Goal: Complete application form: Complete application form

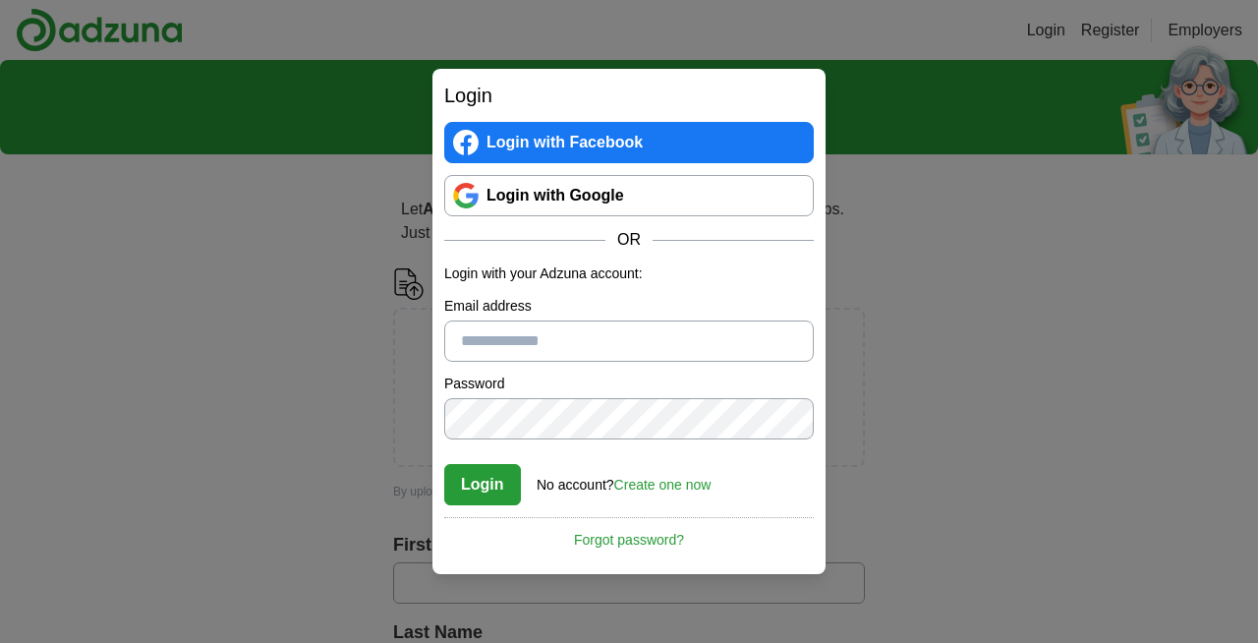
click at [602, 195] on link "Login with Google" at bounding box center [628, 195] width 369 height 41
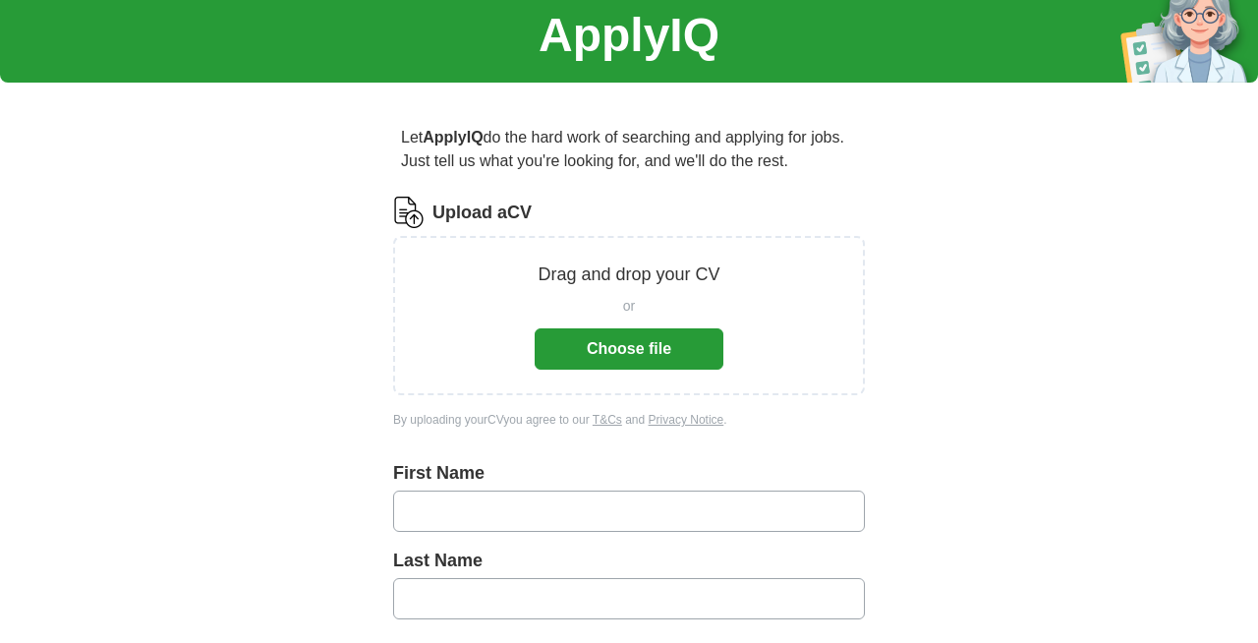
scroll to position [16, 0]
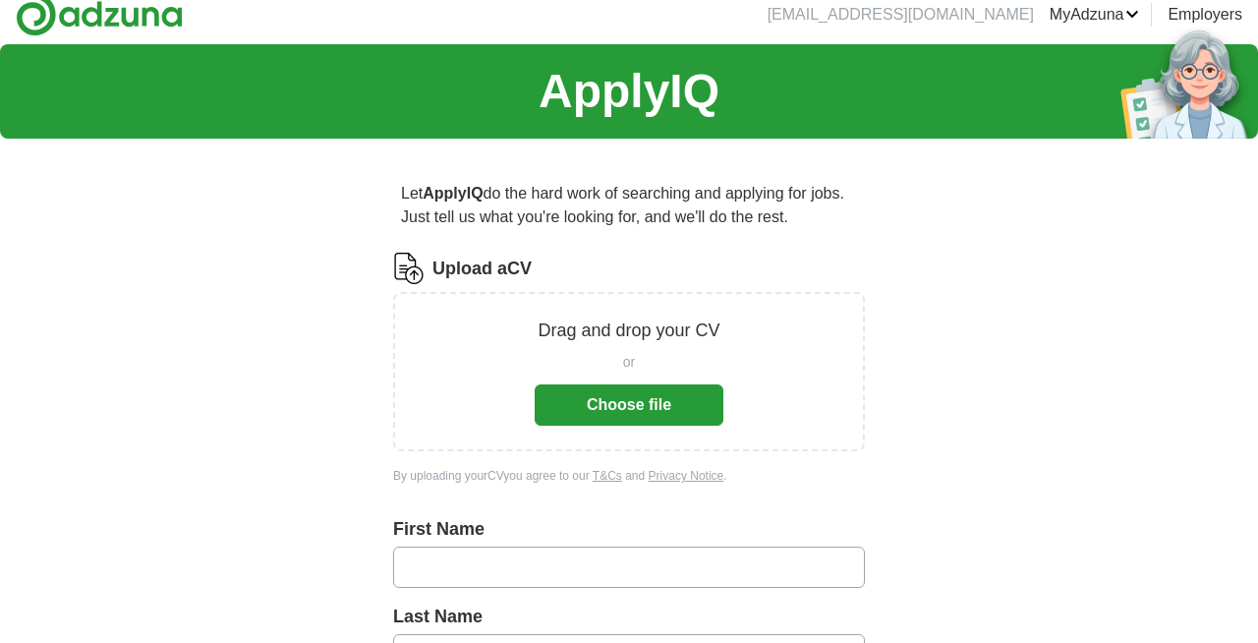
click at [660, 419] on button "Choose file" at bounding box center [629, 404] width 189 height 41
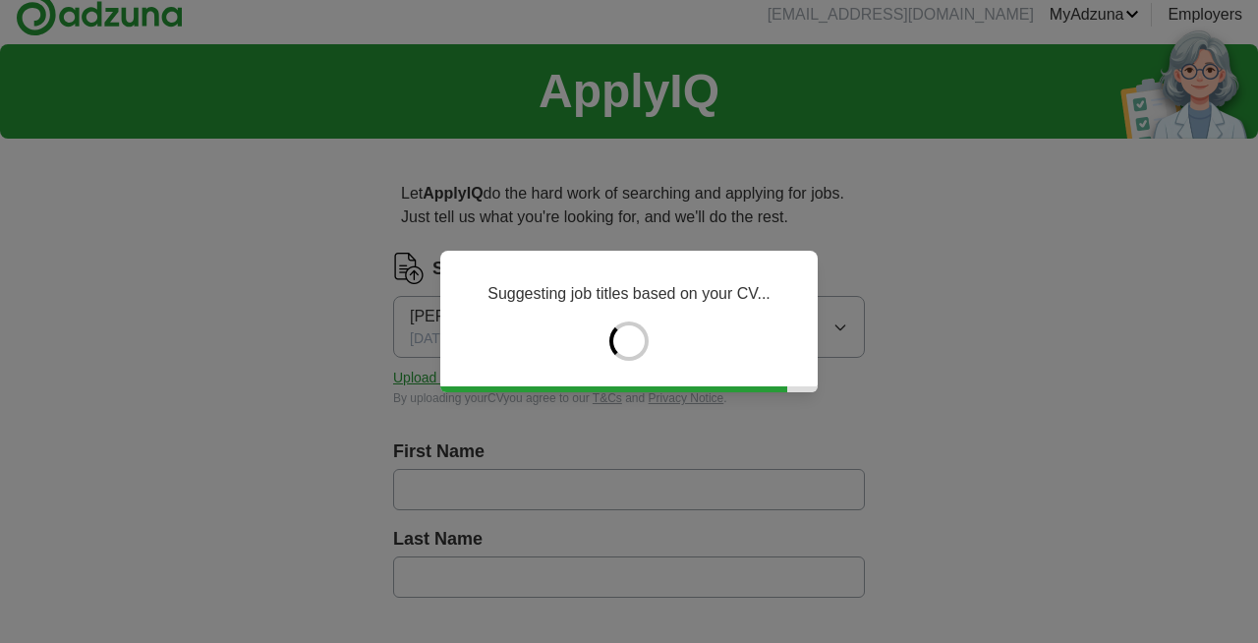
type input "********"
type input "******"
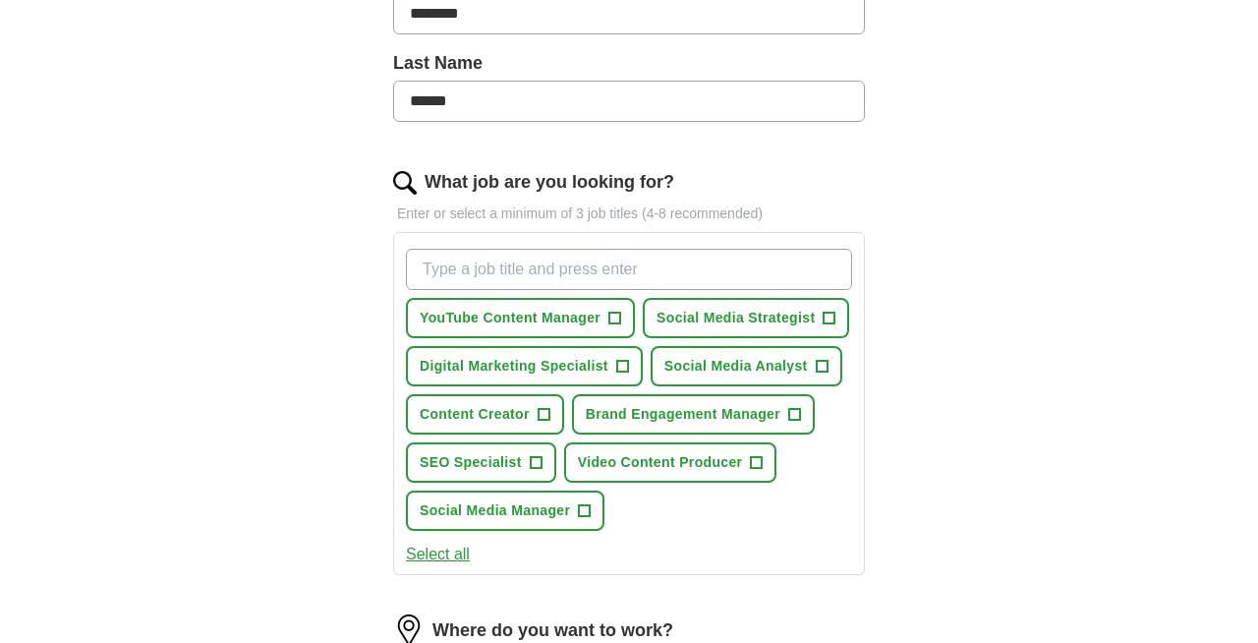
scroll to position [518, 0]
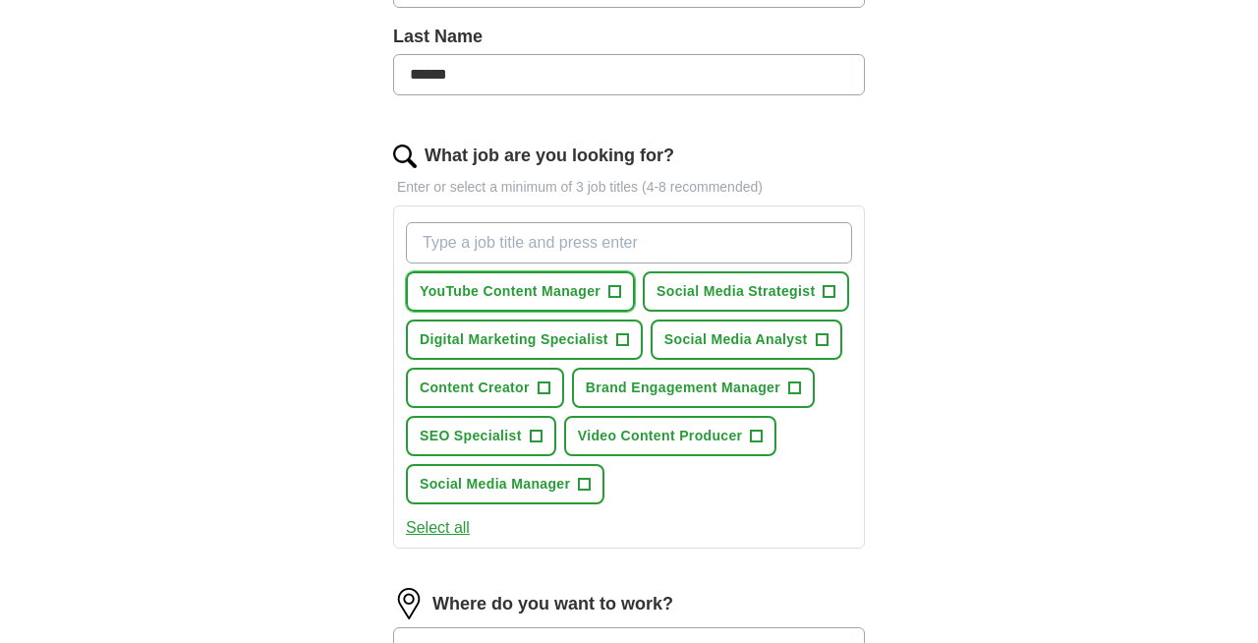
click at [570, 298] on button "YouTube Content Manager +" at bounding box center [520, 291] width 229 height 40
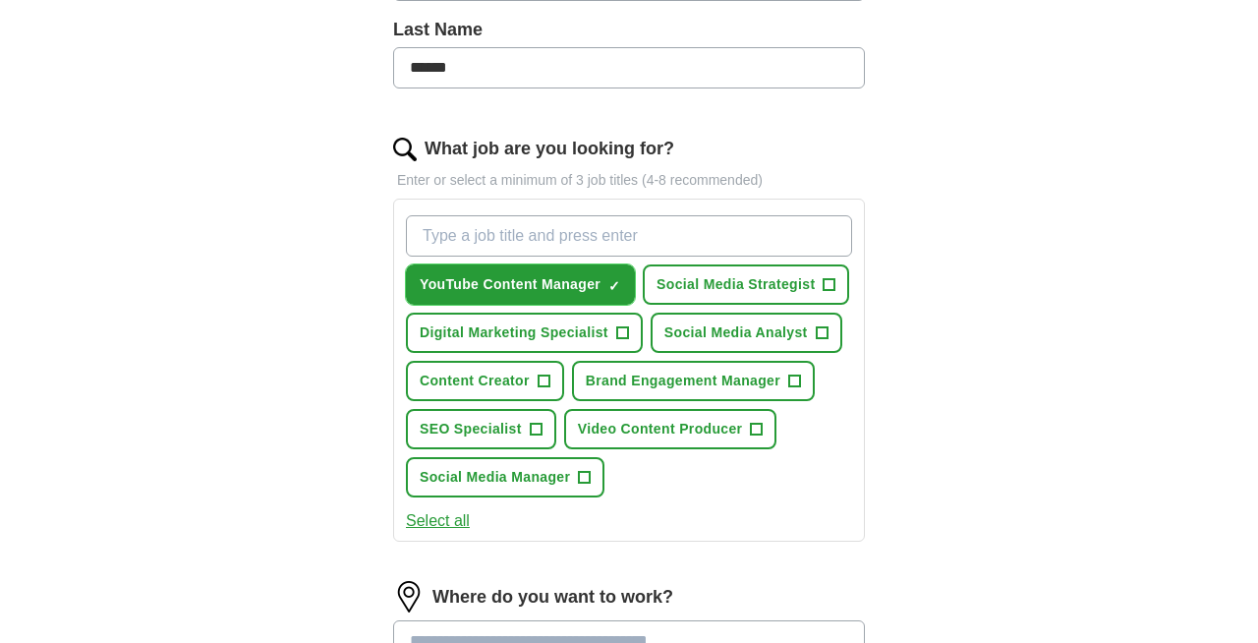
scroll to position [528, 0]
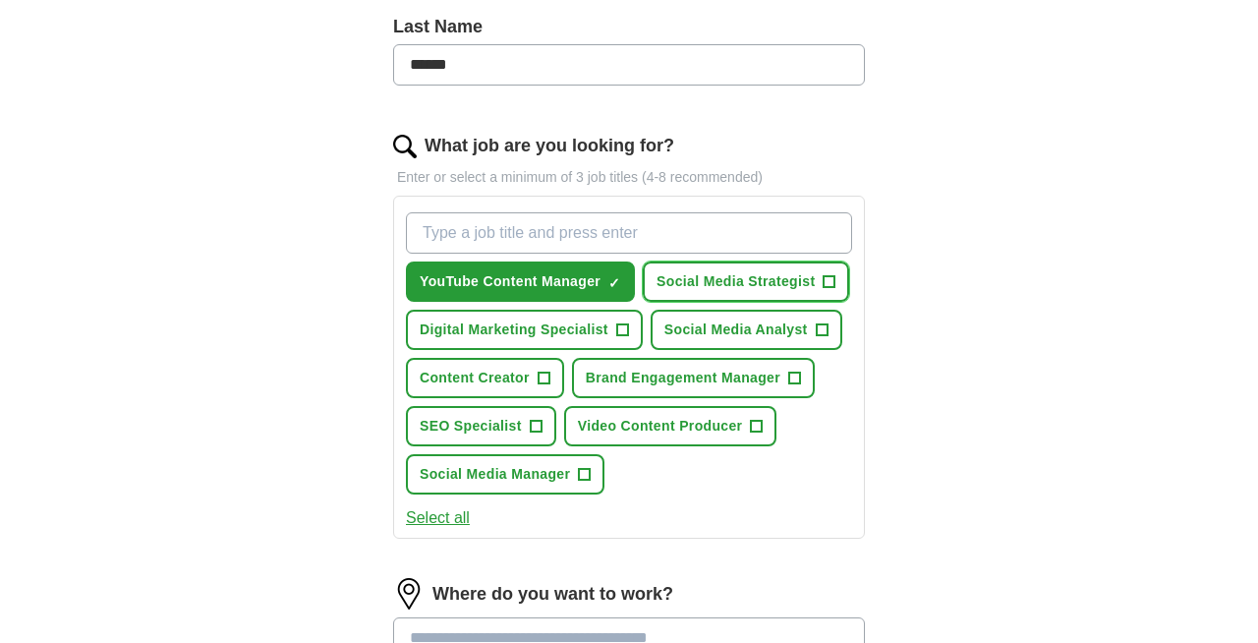
click at [682, 290] on span "Social Media Strategist" at bounding box center [735, 281] width 158 height 21
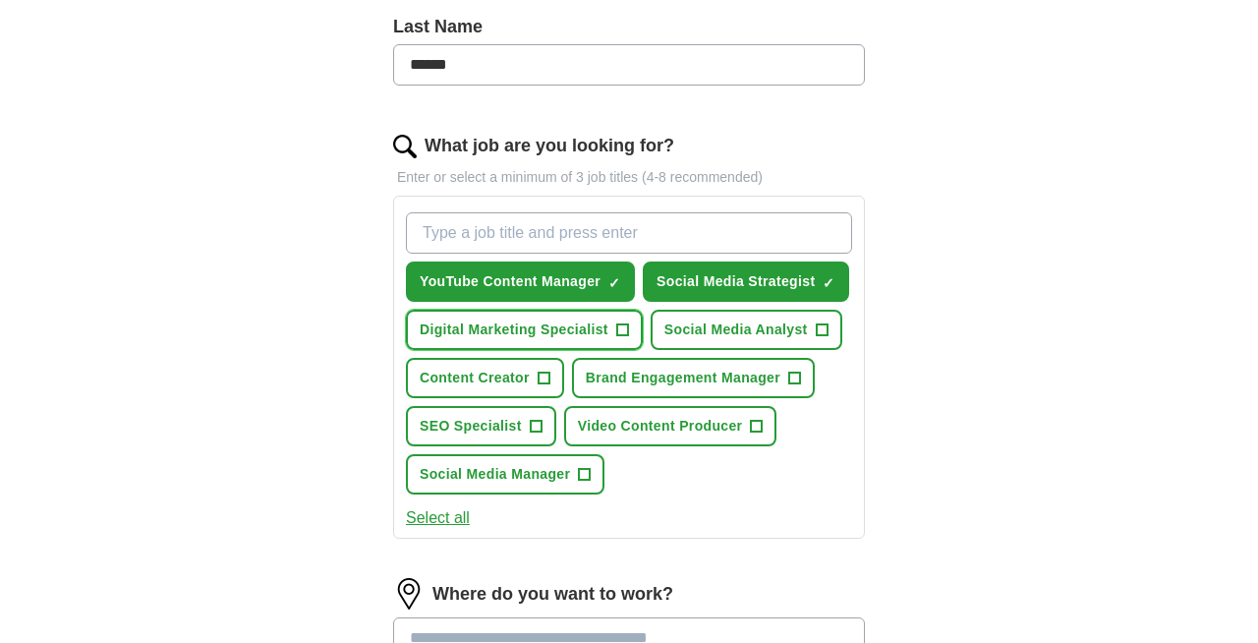
click at [572, 326] on span "Digital Marketing Specialist" at bounding box center [514, 329] width 189 height 21
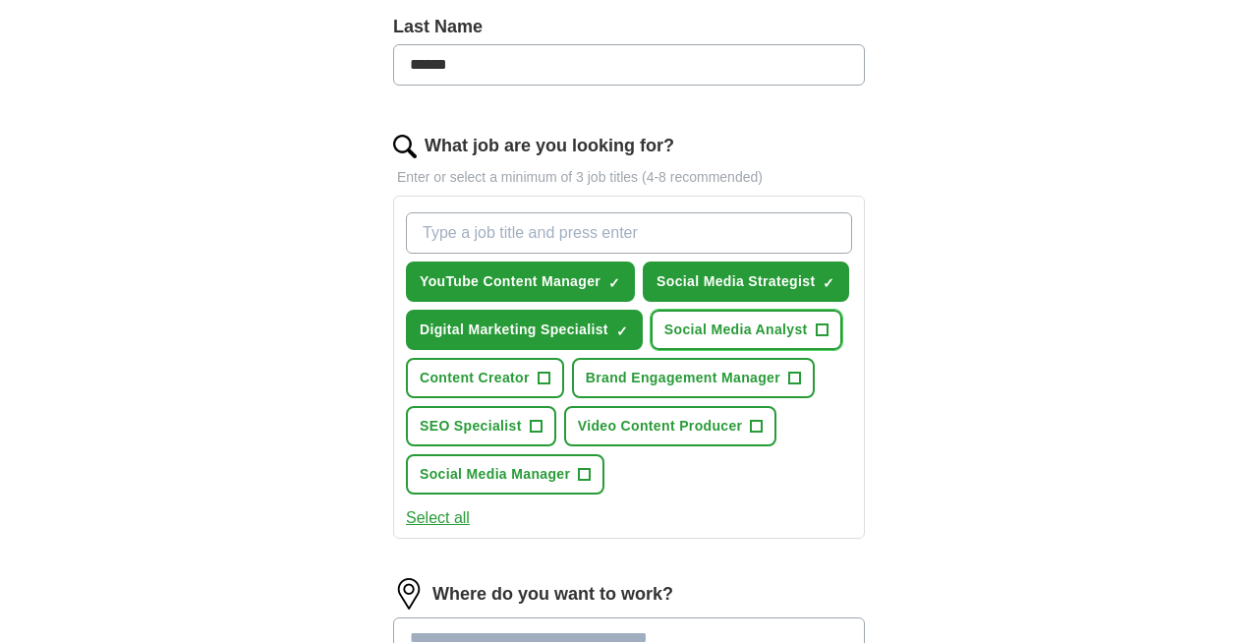
click at [667, 325] on span "Social Media Analyst" at bounding box center [735, 329] width 143 height 21
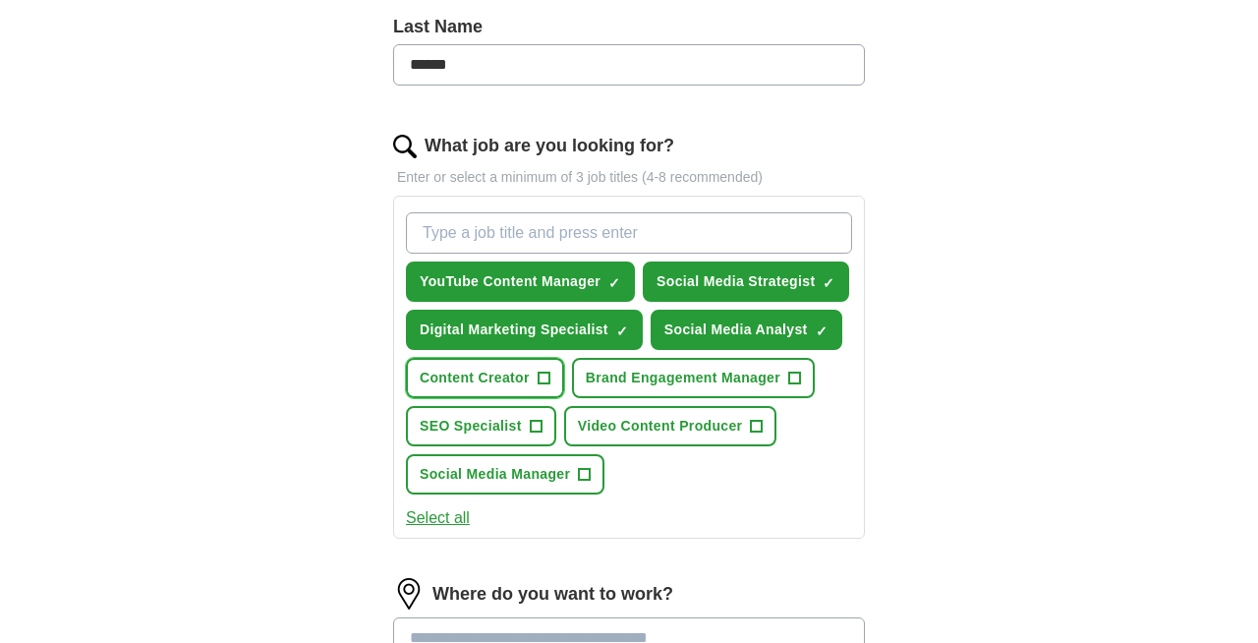
click at [486, 384] on span "Content Creator" at bounding box center [475, 377] width 110 height 21
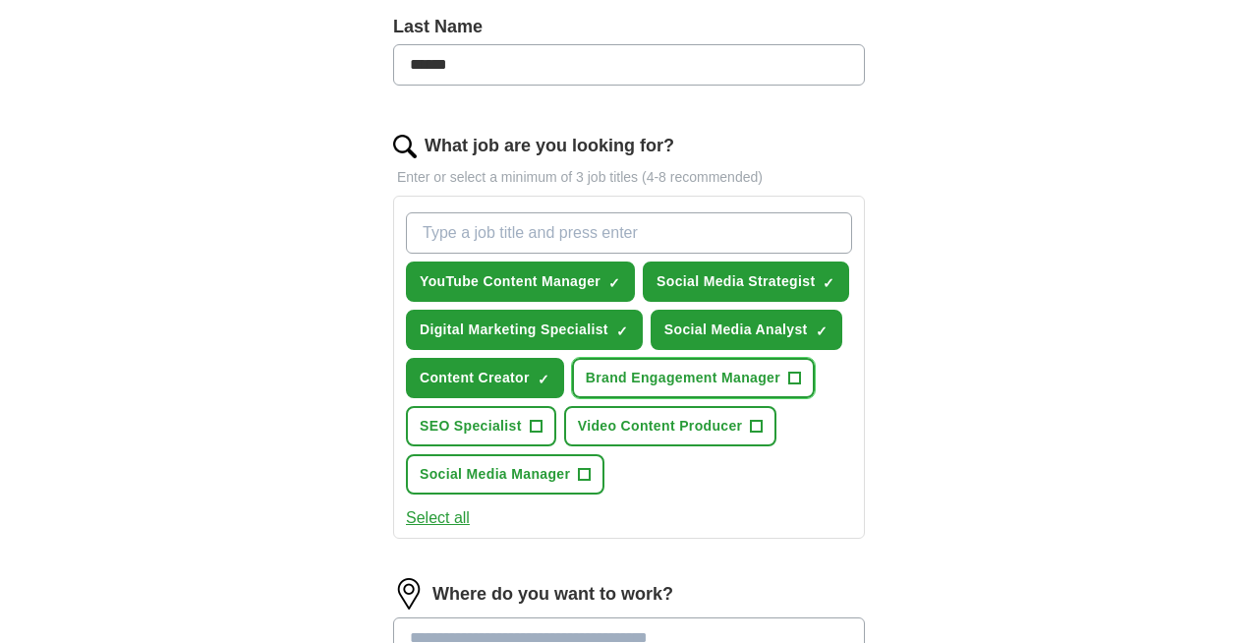
click at [688, 392] on button "Brand Engagement Manager +" at bounding box center [693, 378] width 243 height 40
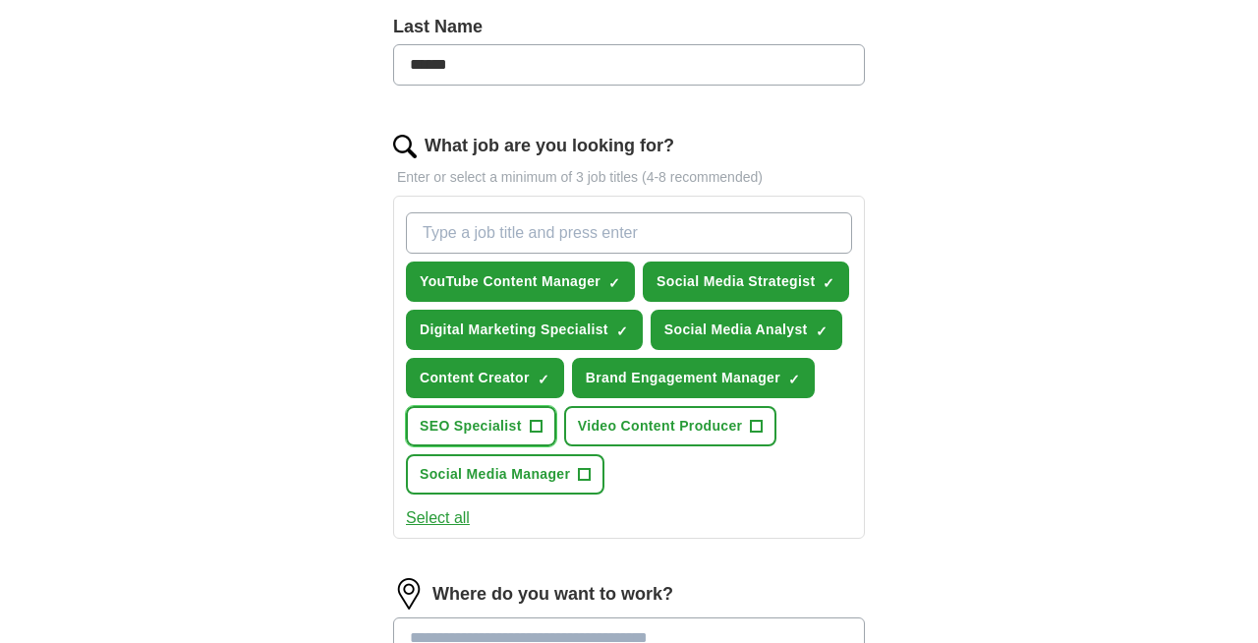
click at [523, 417] on button "SEO Specialist +" at bounding box center [481, 426] width 150 height 40
click at [612, 423] on span "Video Content Producer" at bounding box center [660, 426] width 165 height 21
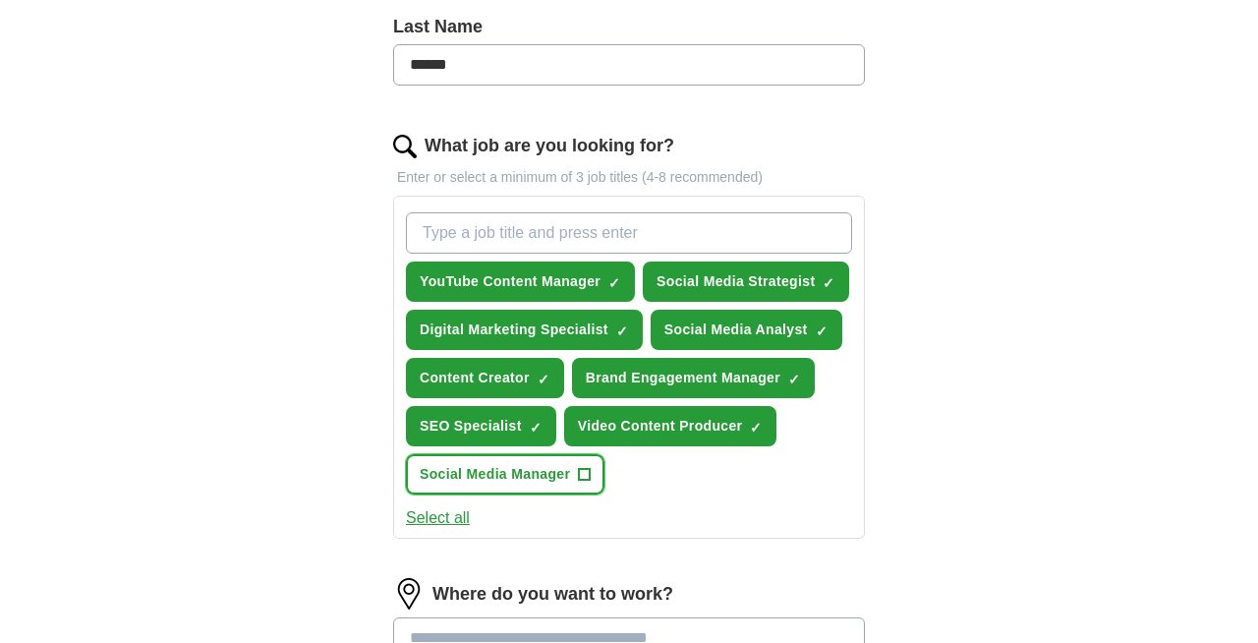
click at [538, 463] on button "Social Media Manager +" at bounding box center [505, 474] width 198 height 40
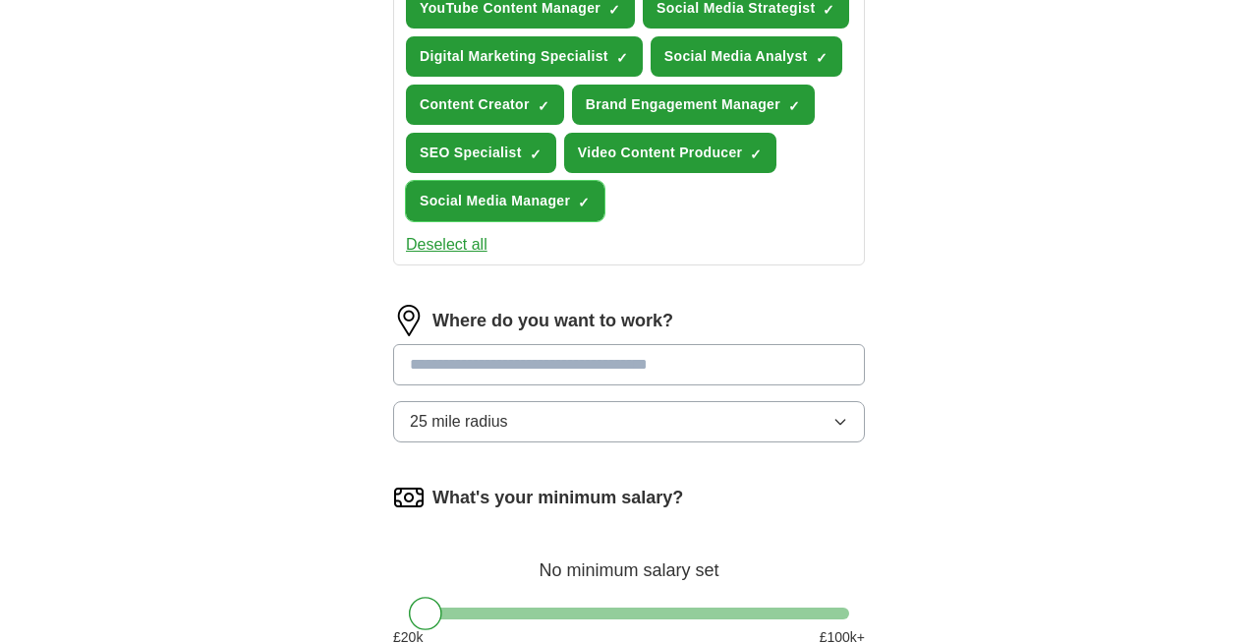
scroll to position [808, 0]
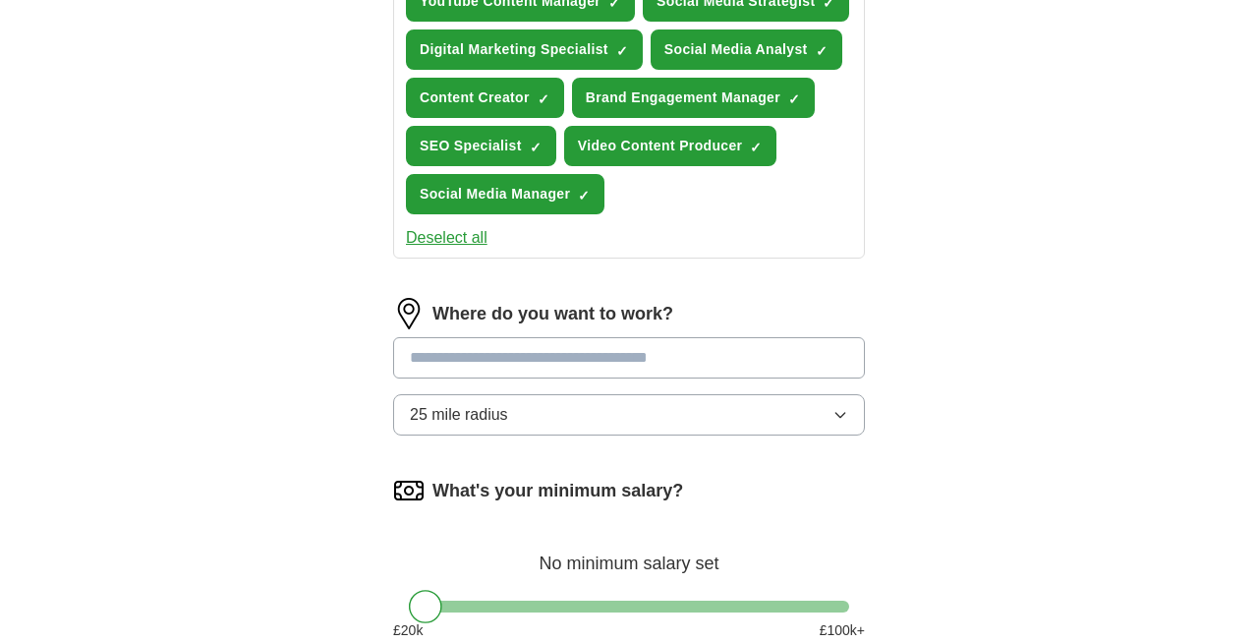
click at [669, 363] on input at bounding box center [629, 357] width 472 height 41
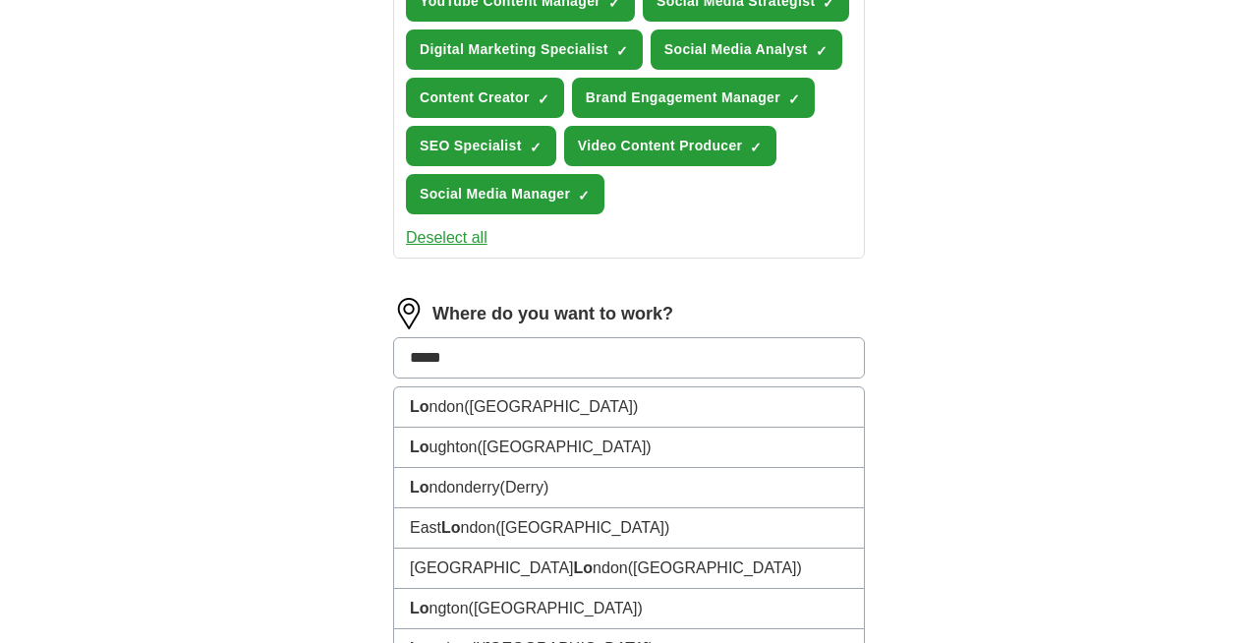
type input "******"
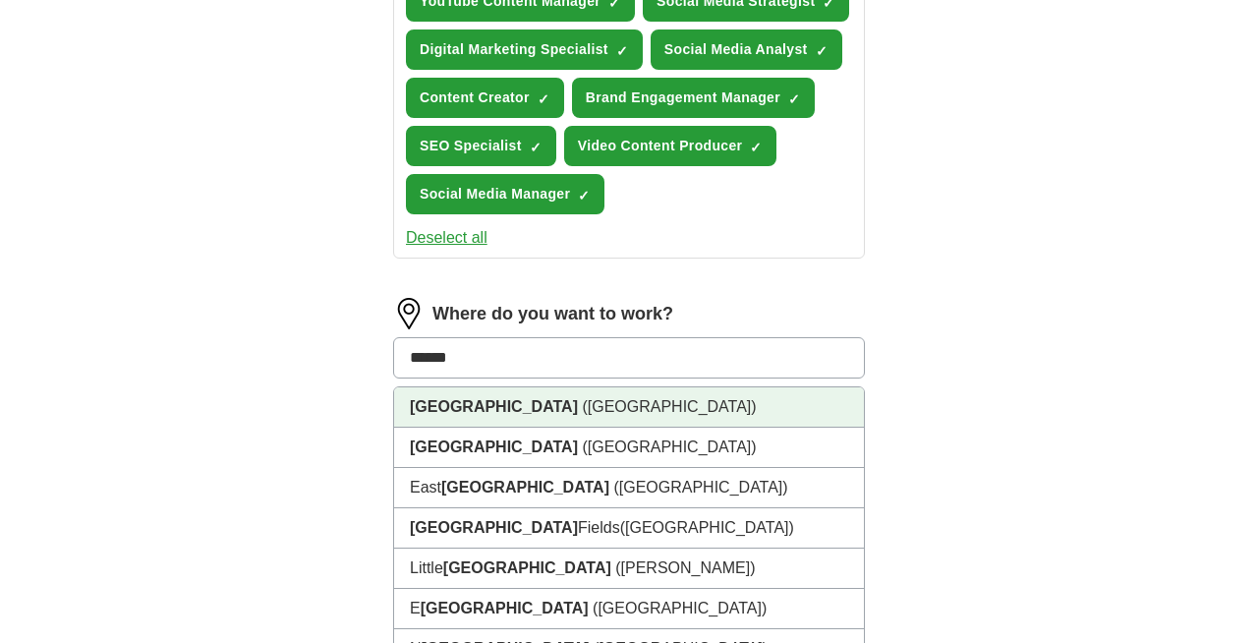
click at [646, 415] on li "[GEOGRAPHIC_DATA] ([GEOGRAPHIC_DATA])" at bounding box center [629, 407] width 470 height 40
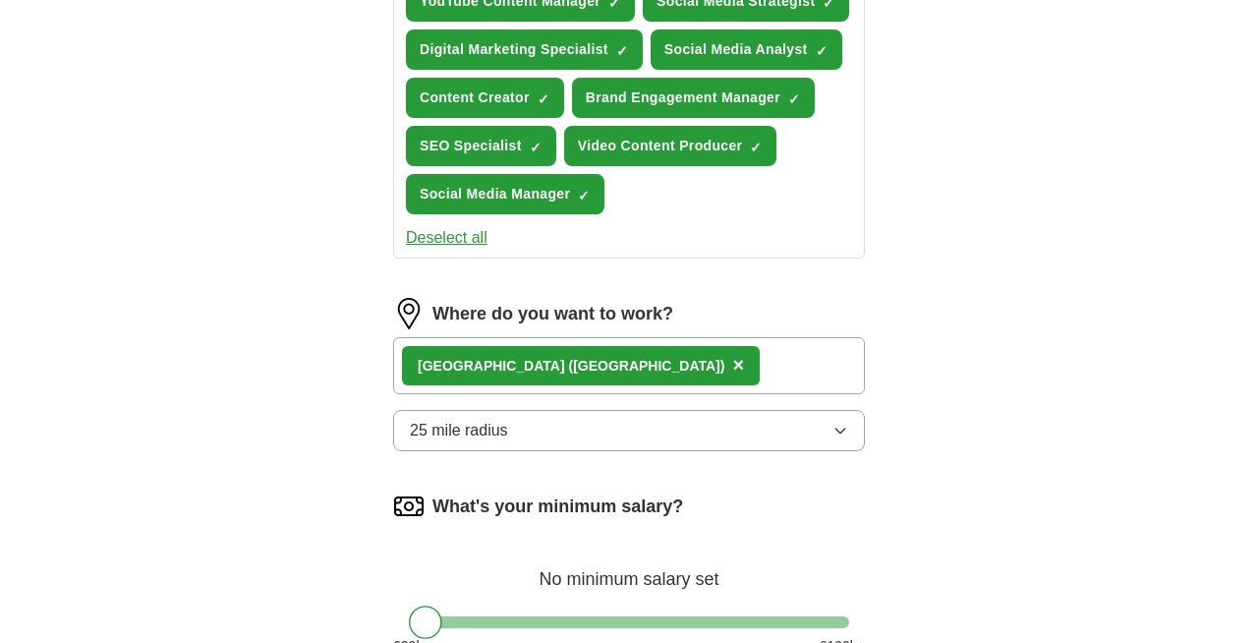
click at [642, 441] on button "25 mile radius" at bounding box center [629, 430] width 472 height 41
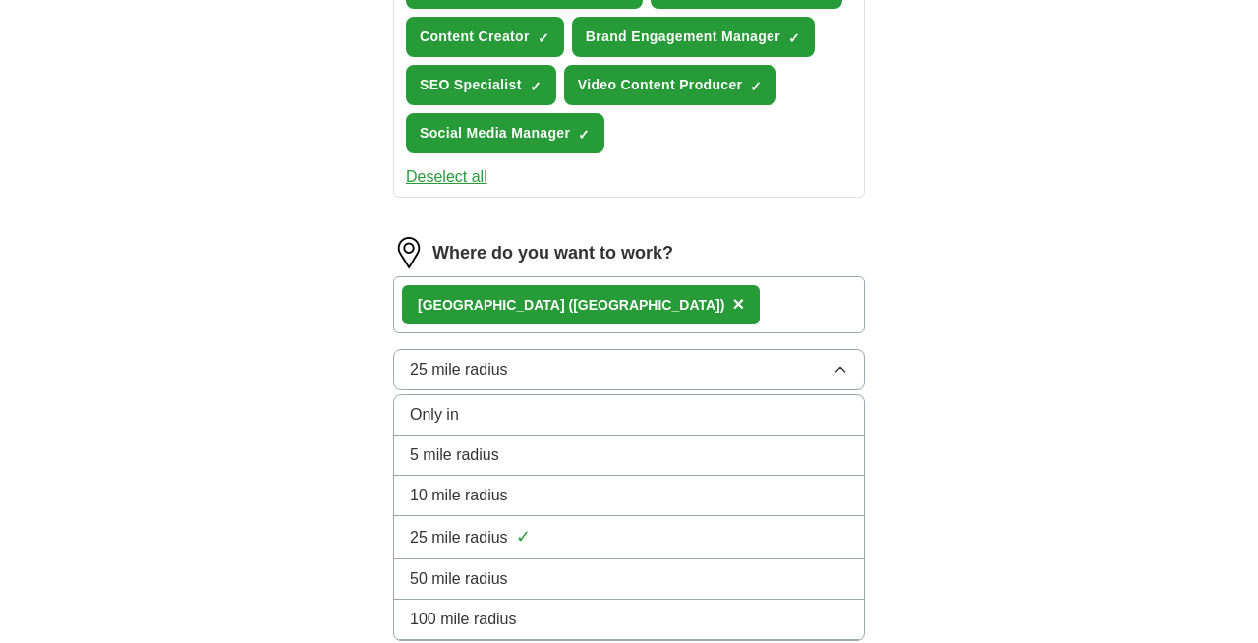
scroll to position [896, 0]
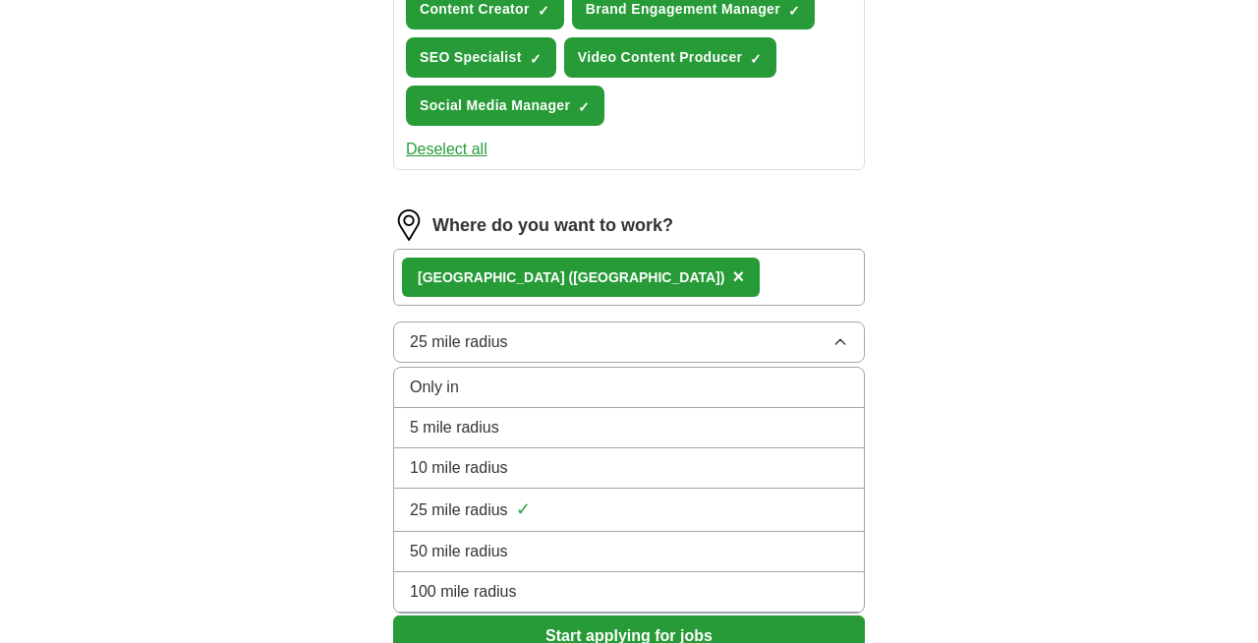
click at [643, 434] on div "5 mile radius" at bounding box center [629, 428] width 438 height 24
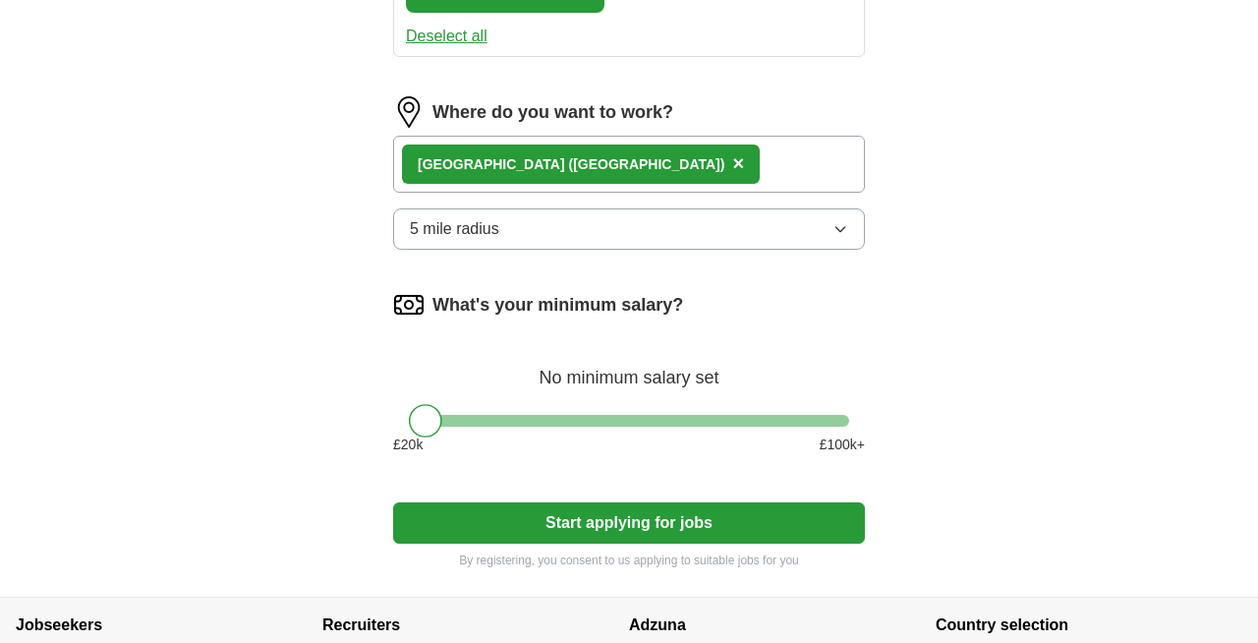
scroll to position [1017, 0]
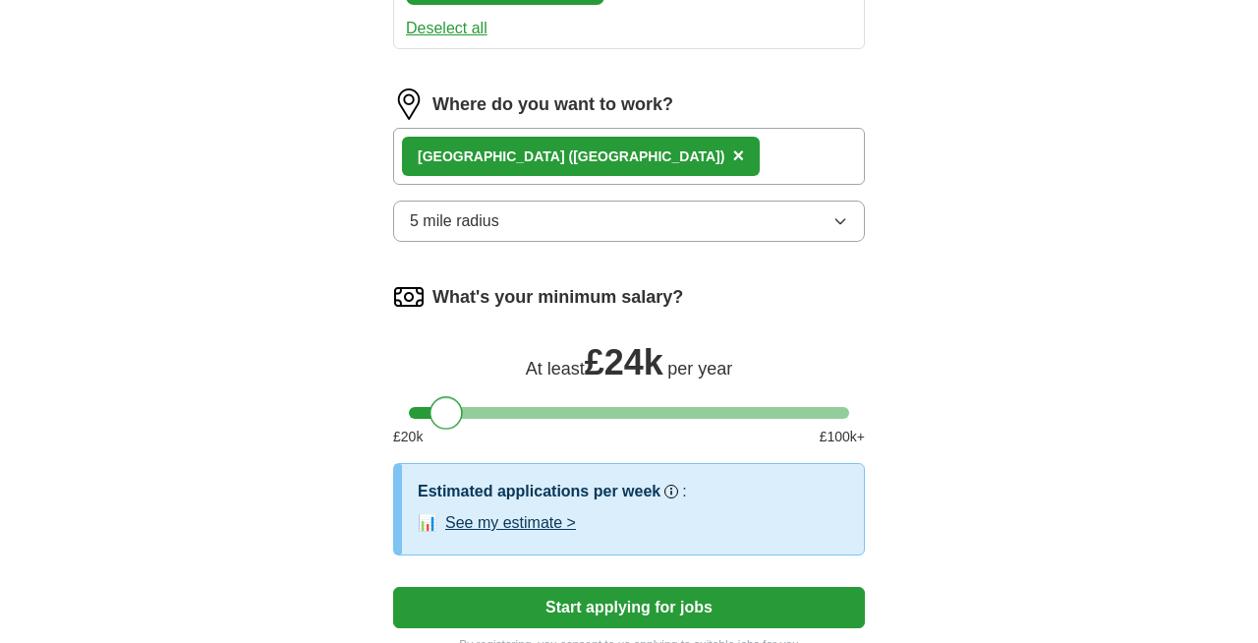
drag, startPoint x: 449, startPoint y: 418, endPoint x: 447, endPoint y: 408, distance: 10.0
click at [447, 408] on div at bounding box center [445, 412] width 33 height 33
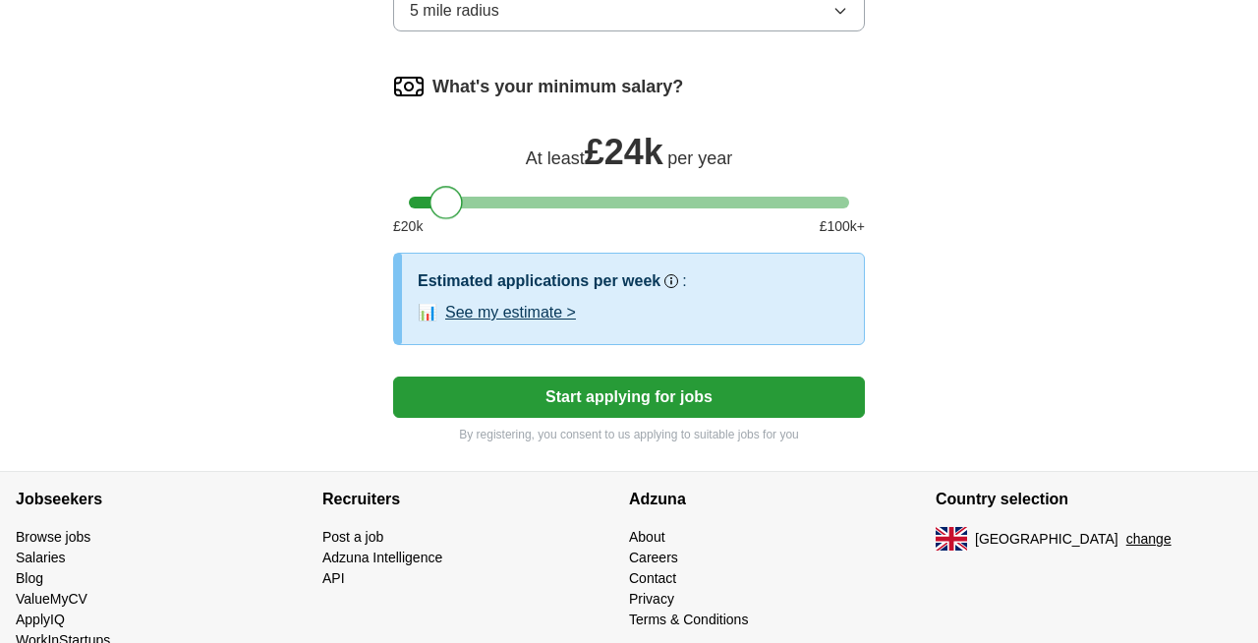
scroll to position [1236, 0]
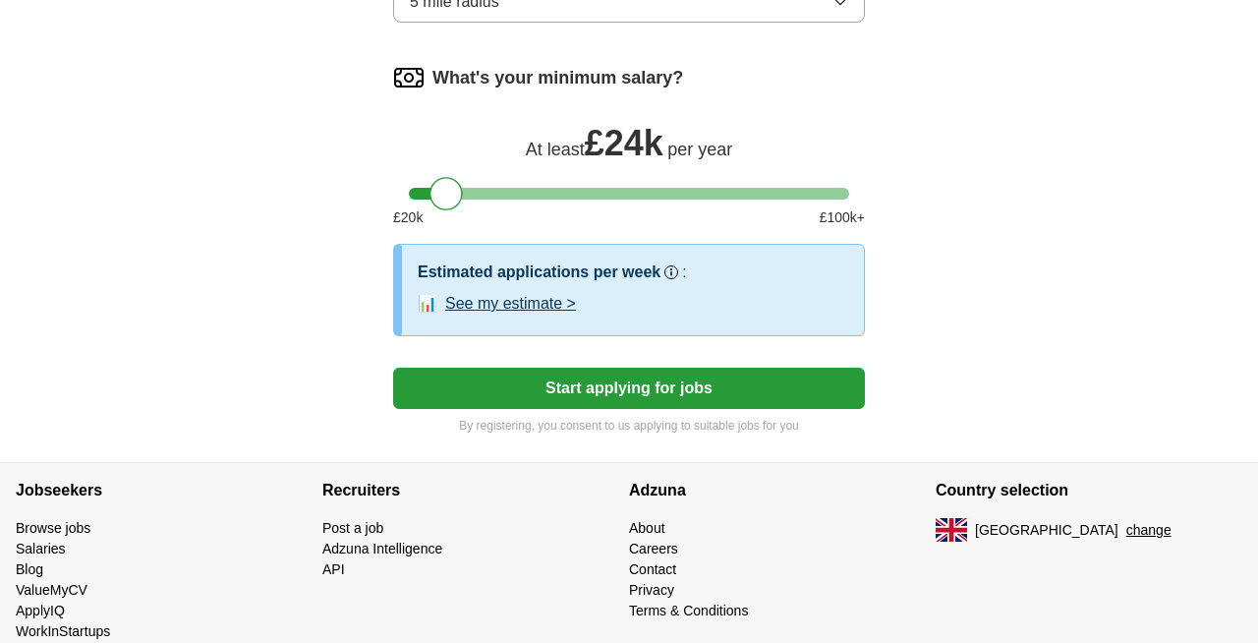
click at [778, 387] on button "Start applying for jobs" at bounding box center [629, 387] width 472 height 41
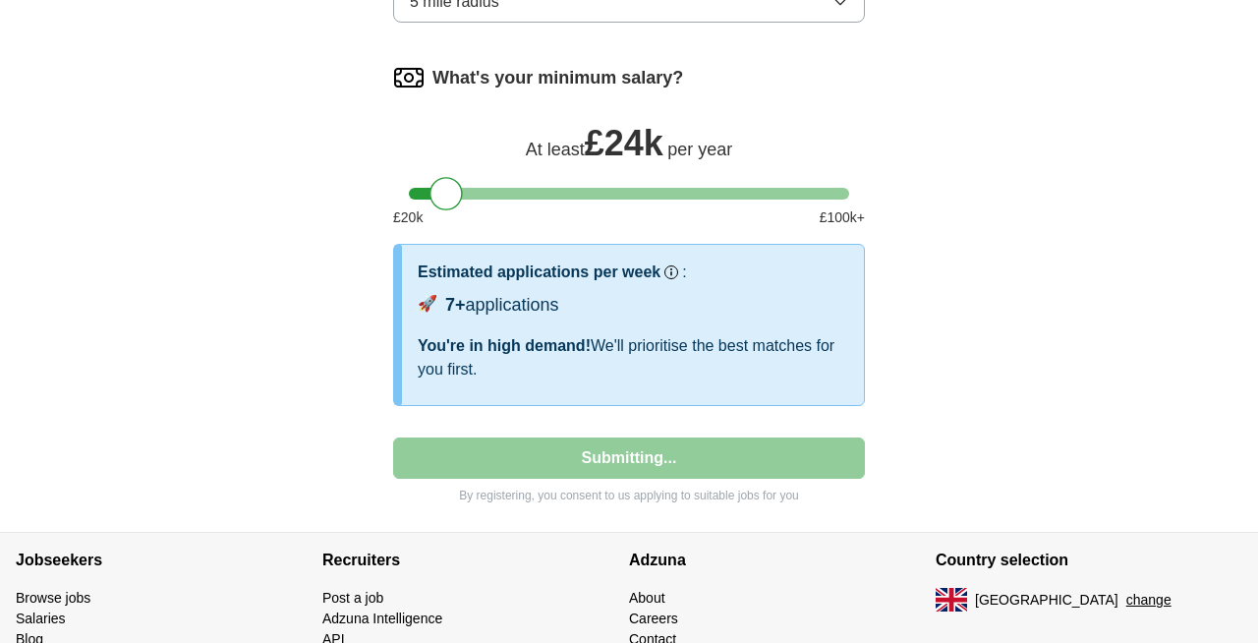
select select "**"
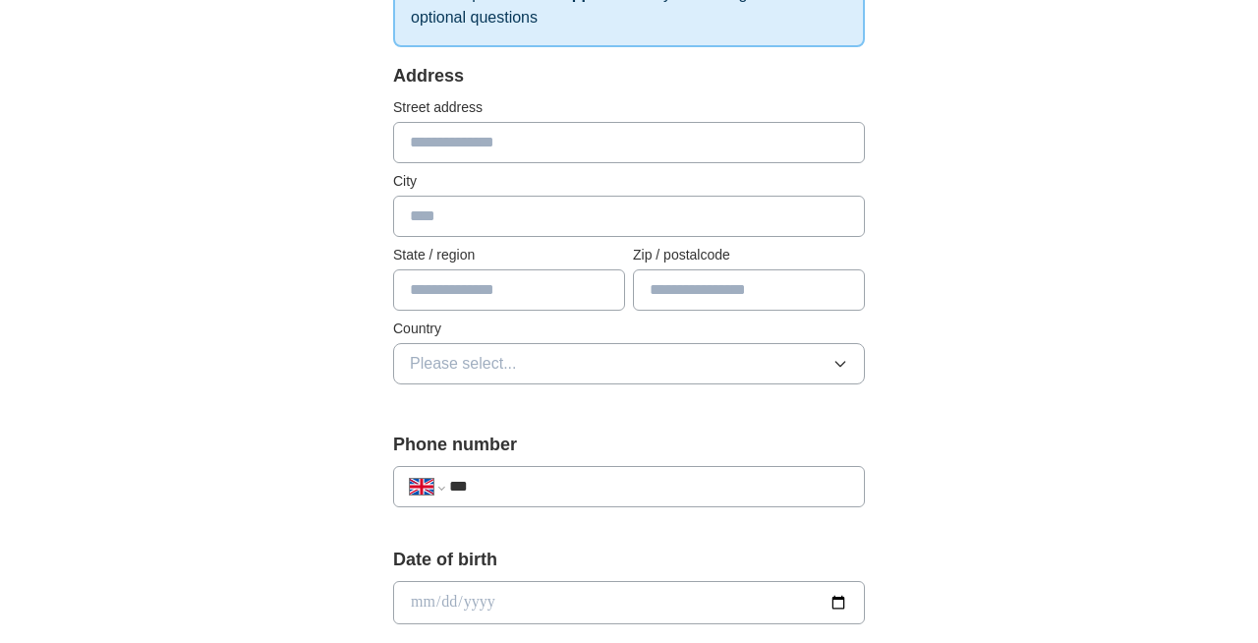
scroll to position [443, 0]
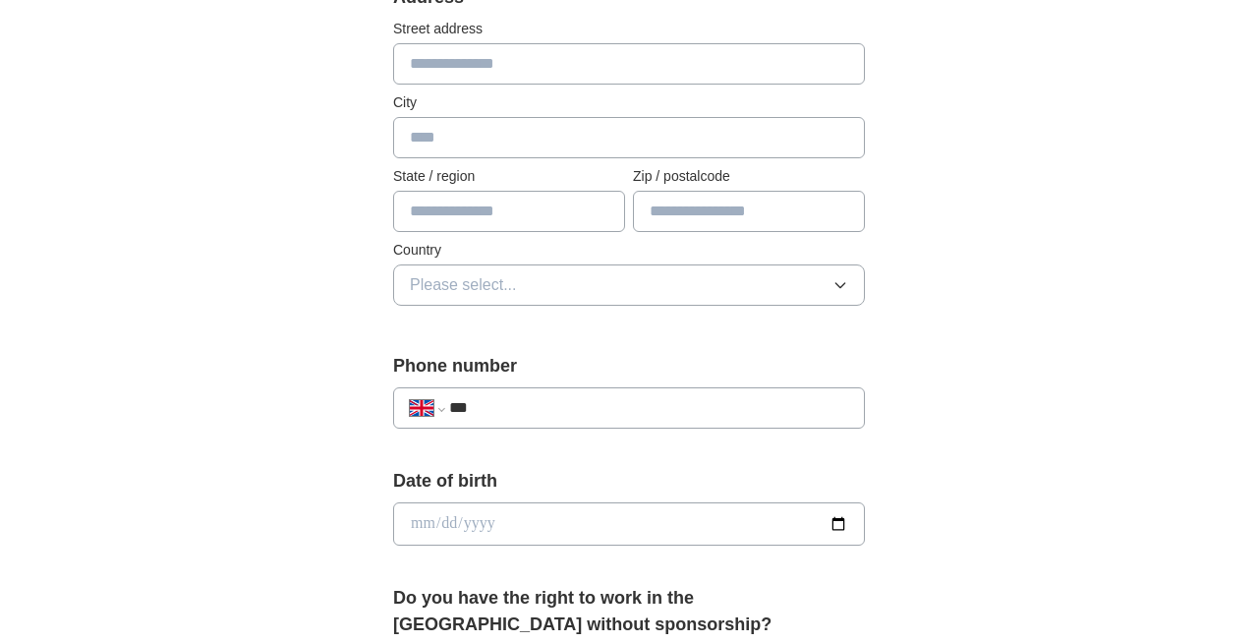
click at [572, 73] on input "text" at bounding box center [629, 63] width 472 height 41
type input "******"
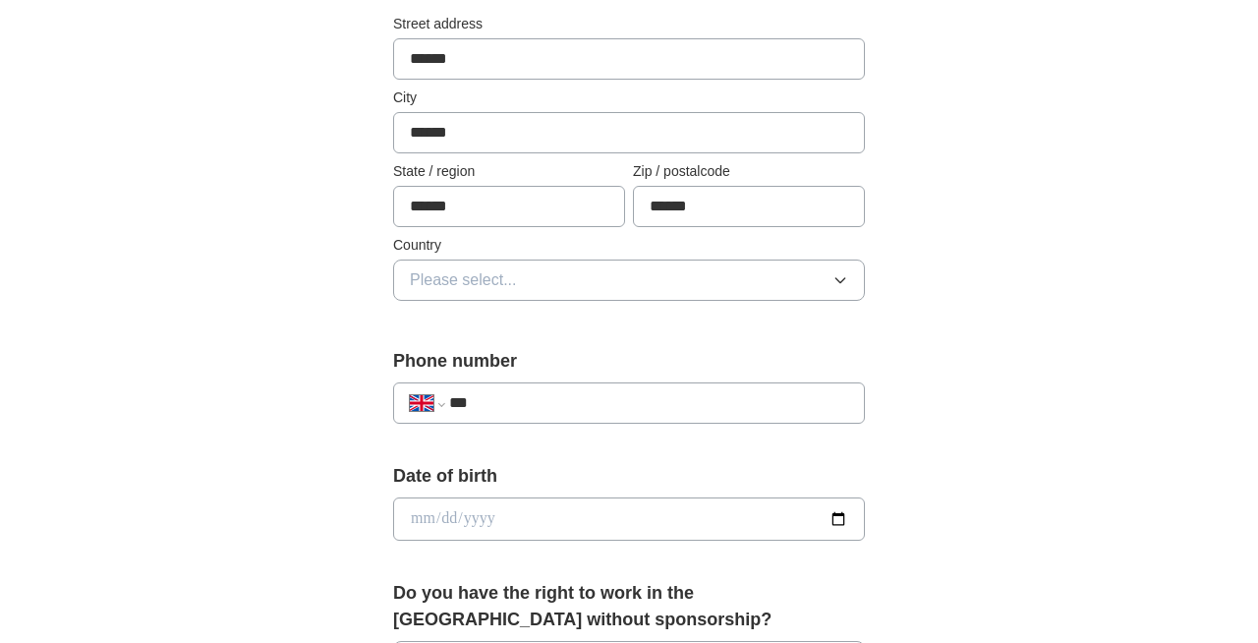
scroll to position [447, 0]
click at [565, 286] on button "Please select..." at bounding box center [629, 280] width 472 height 41
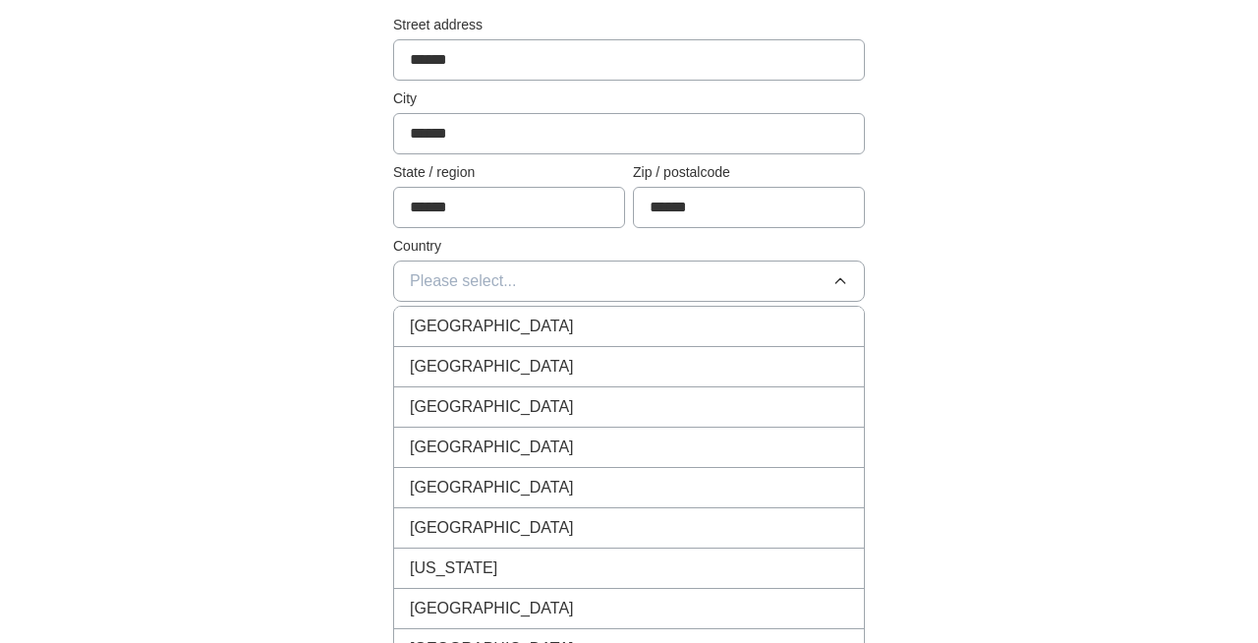
click at [567, 329] on div "[GEOGRAPHIC_DATA]" at bounding box center [629, 326] width 438 height 24
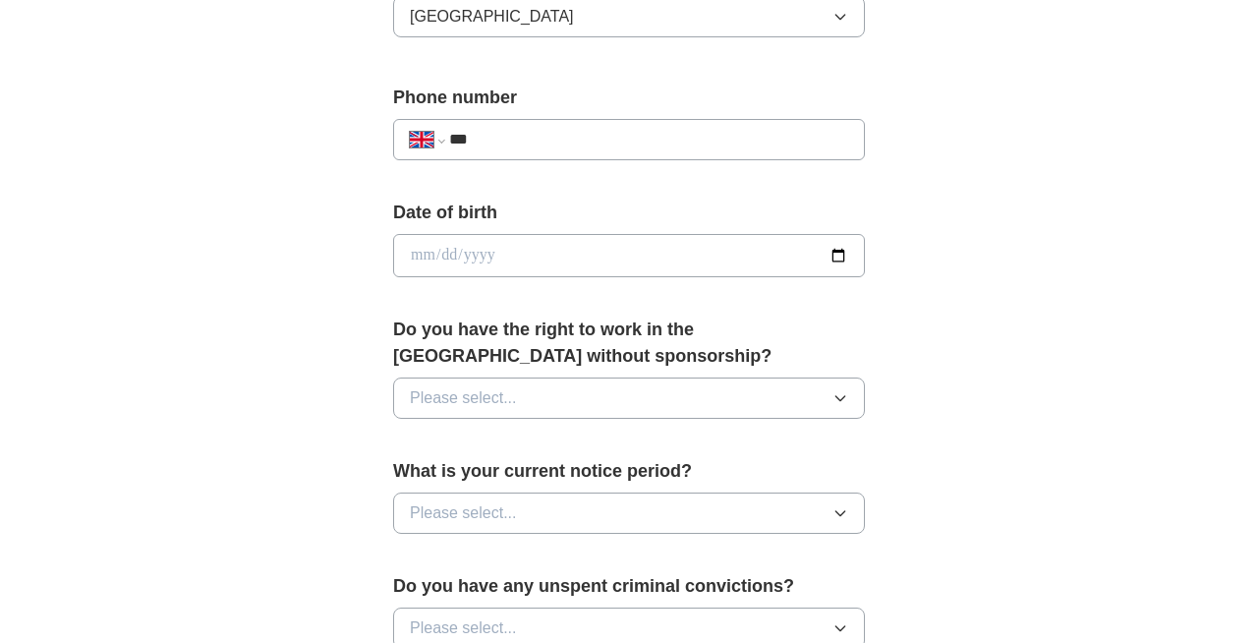
scroll to position [765, 0]
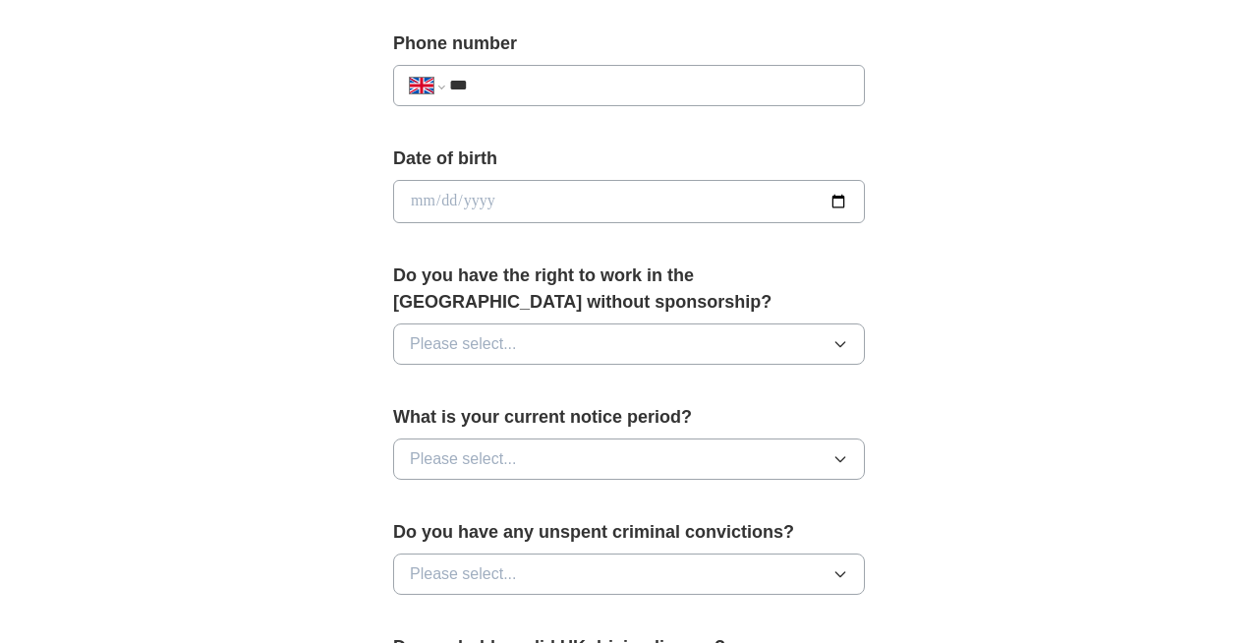
click at [614, 353] on button "Please select..." at bounding box center [629, 343] width 472 height 41
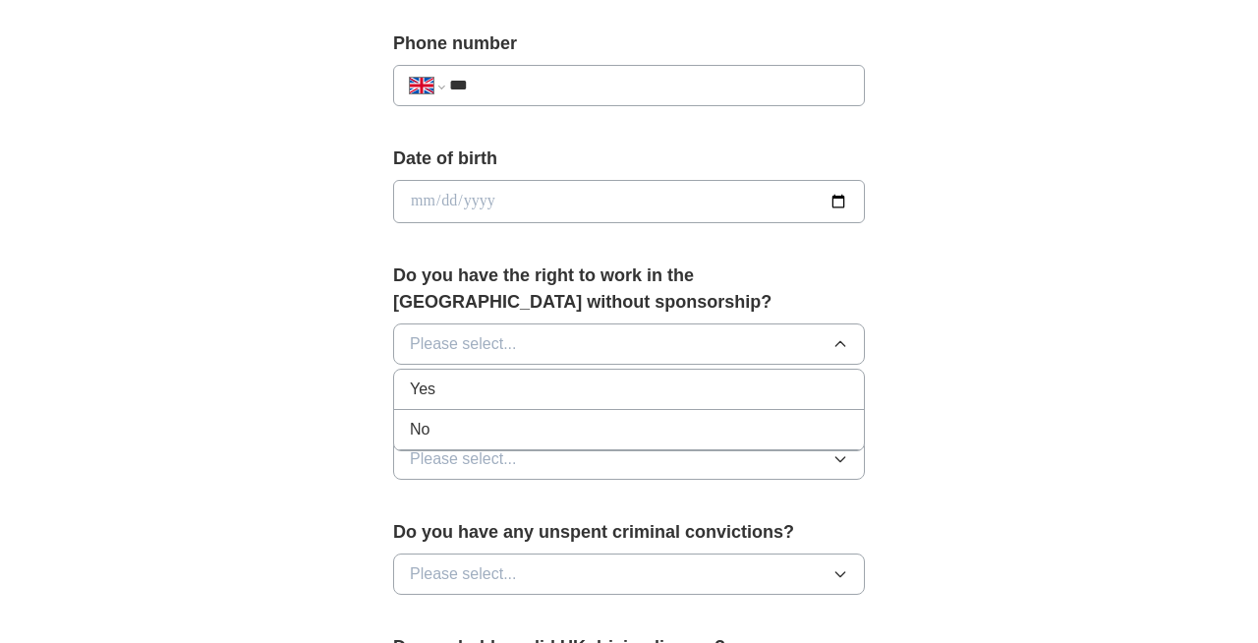
click at [609, 380] on div "Yes" at bounding box center [629, 389] width 438 height 24
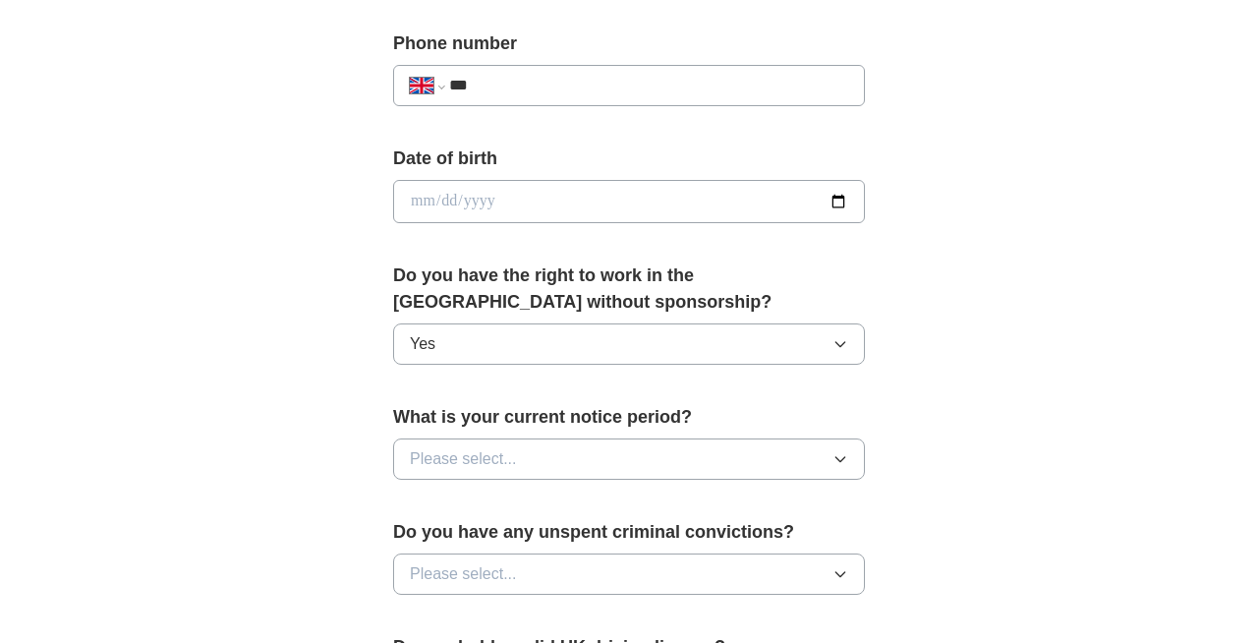
click at [622, 464] on button "Please select..." at bounding box center [629, 458] width 472 height 41
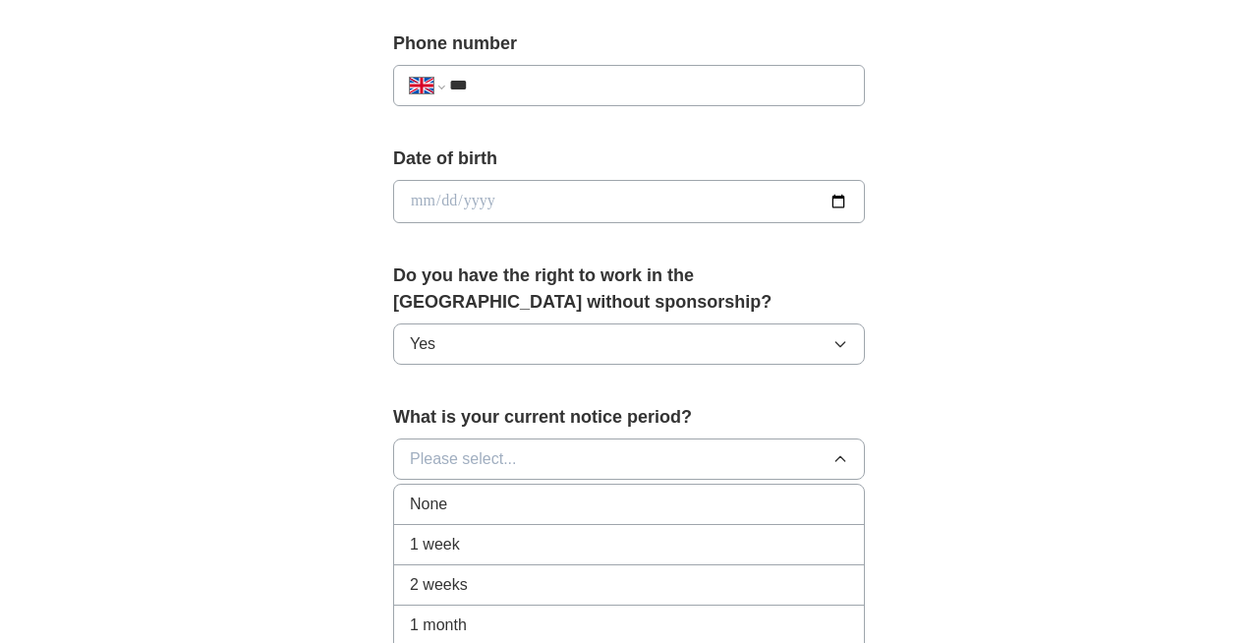
click at [622, 504] on div "None" at bounding box center [629, 504] width 438 height 24
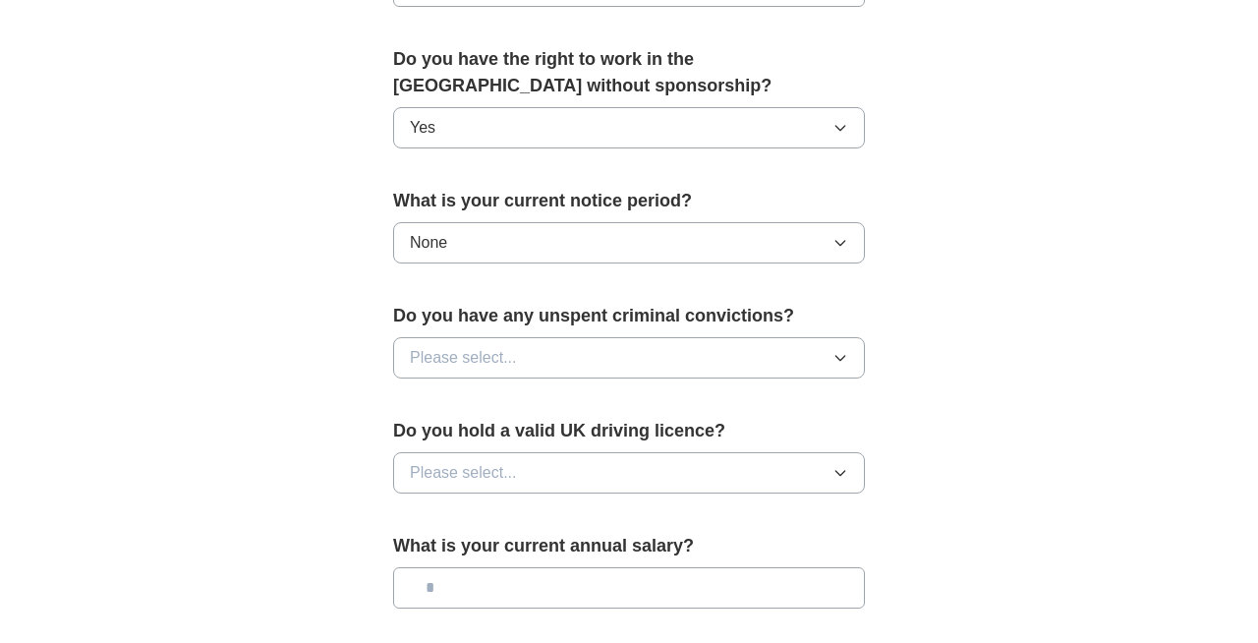
scroll to position [983, 0]
click at [584, 355] on button "Please select..." at bounding box center [629, 356] width 472 height 41
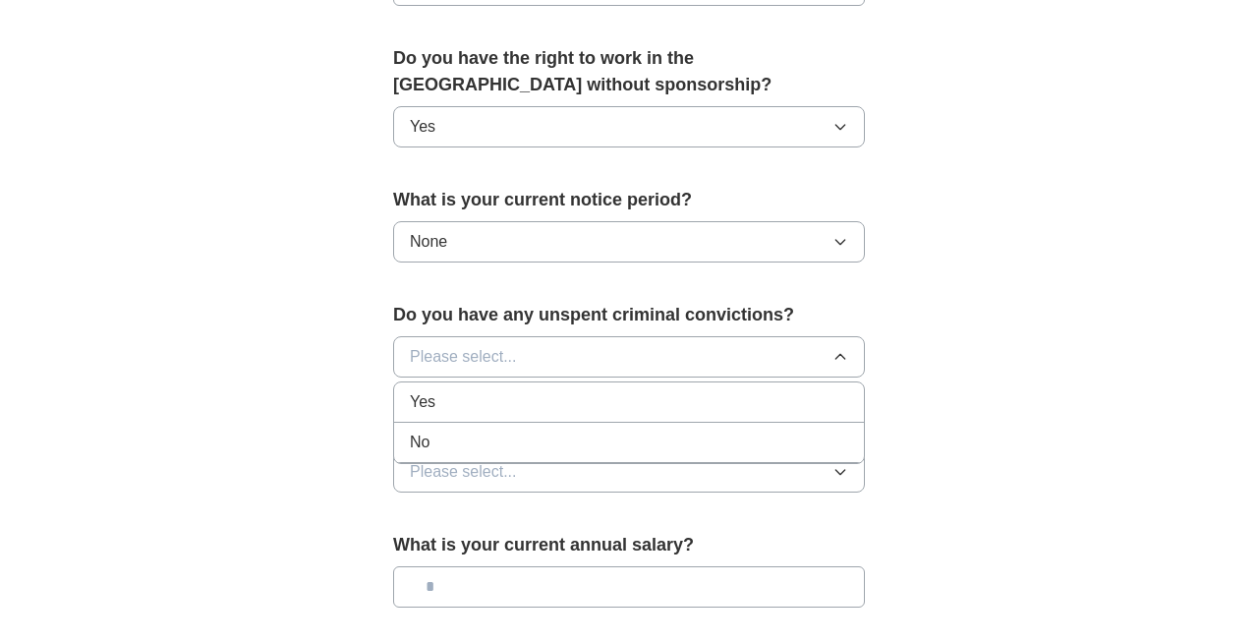
click at [568, 440] on div "No" at bounding box center [629, 442] width 438 height 24
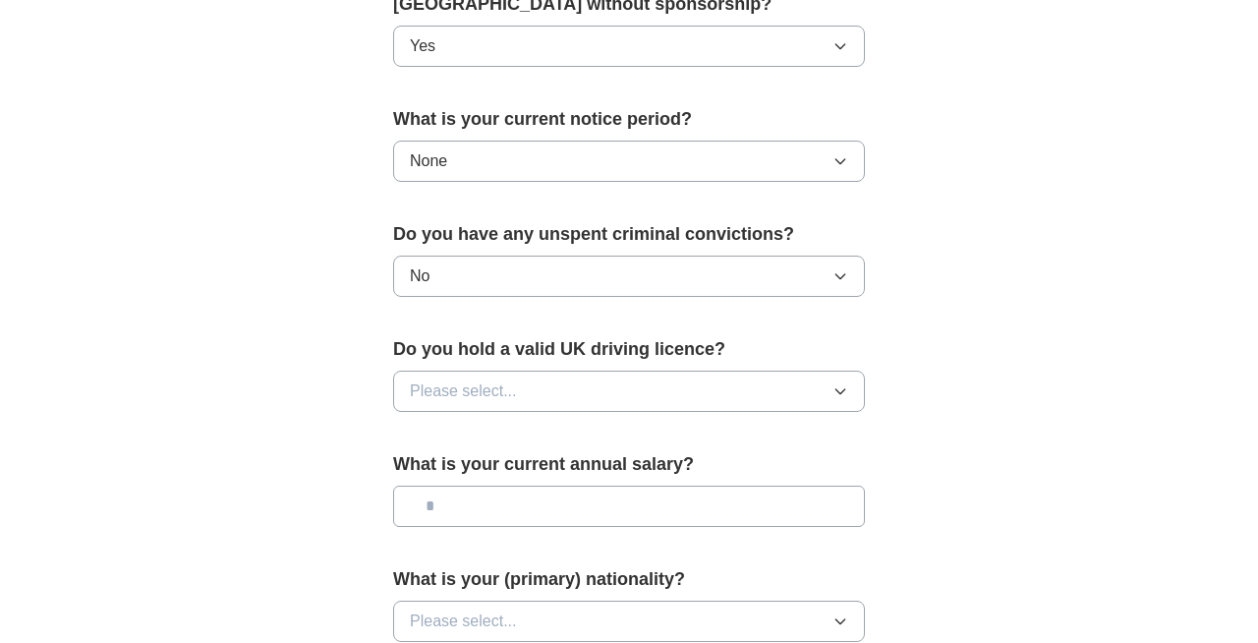
scroll to position [1065, 0]
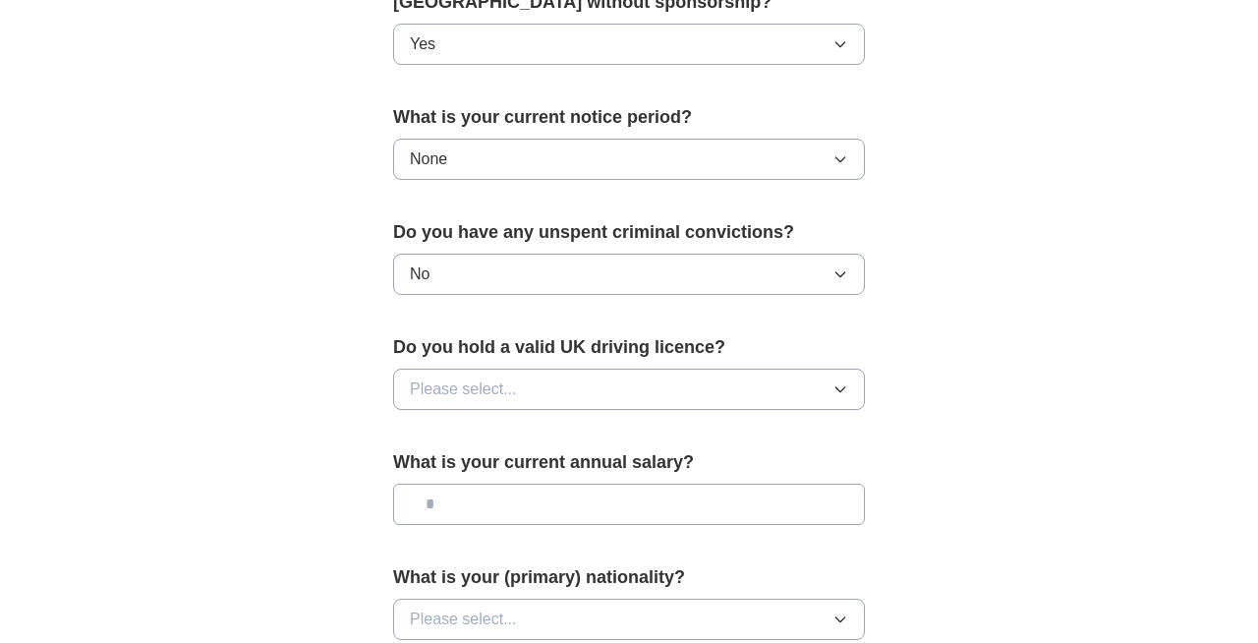
click at [556, 388] on button "Please select..." at bounding box center [629, 388] width 472 height 41
click at [543, 424] on div "Yes" at bounding box center [629, 435] width 438 height 24
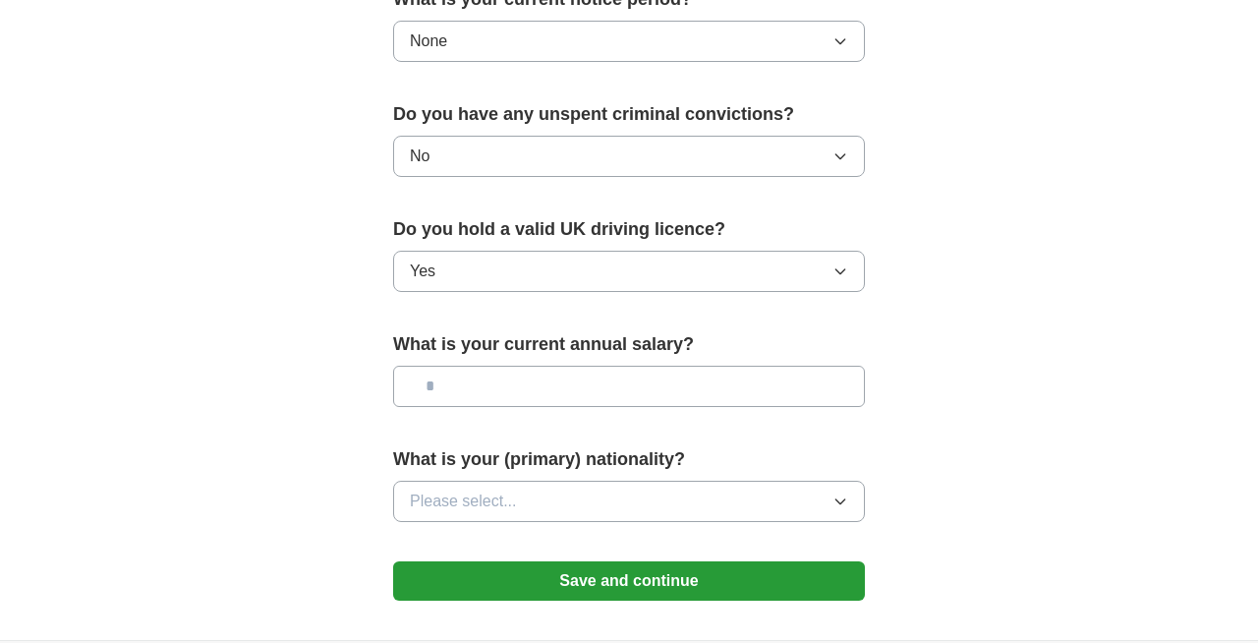
scroll to position [1225, 0]
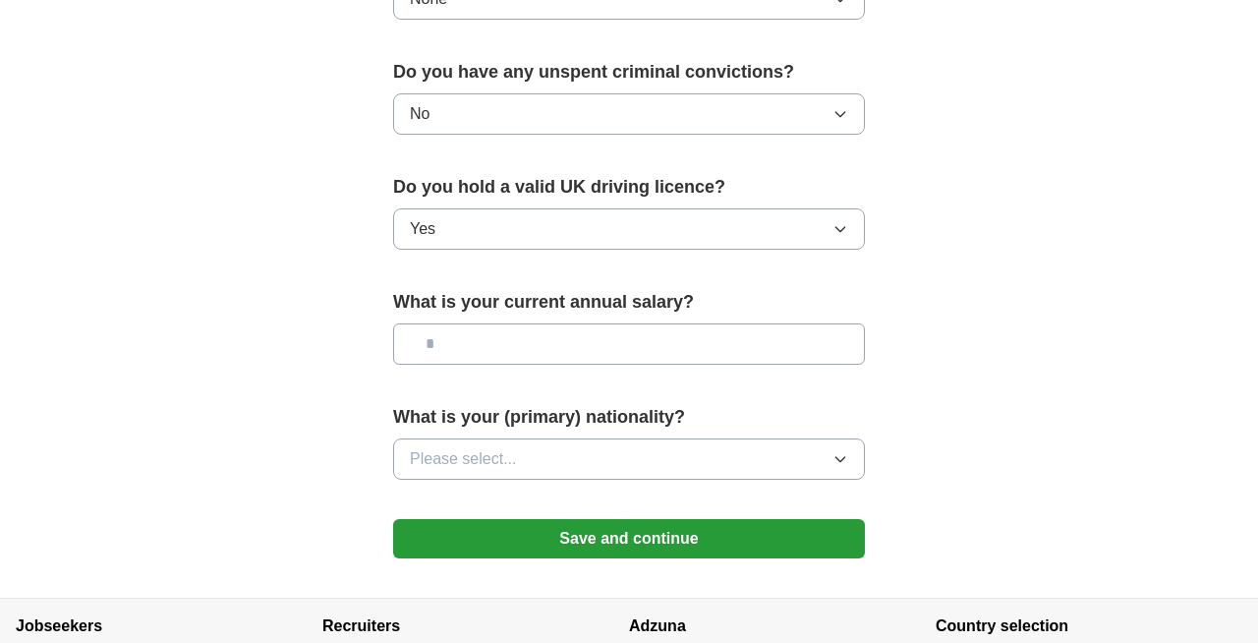
click at [529, 338] on input "text" at bounding box center [629, 343] width 472 height 41
type input "******"
click at [500, 459] on span "Please select..." at bounding box center [463, 459] width 107 height 24
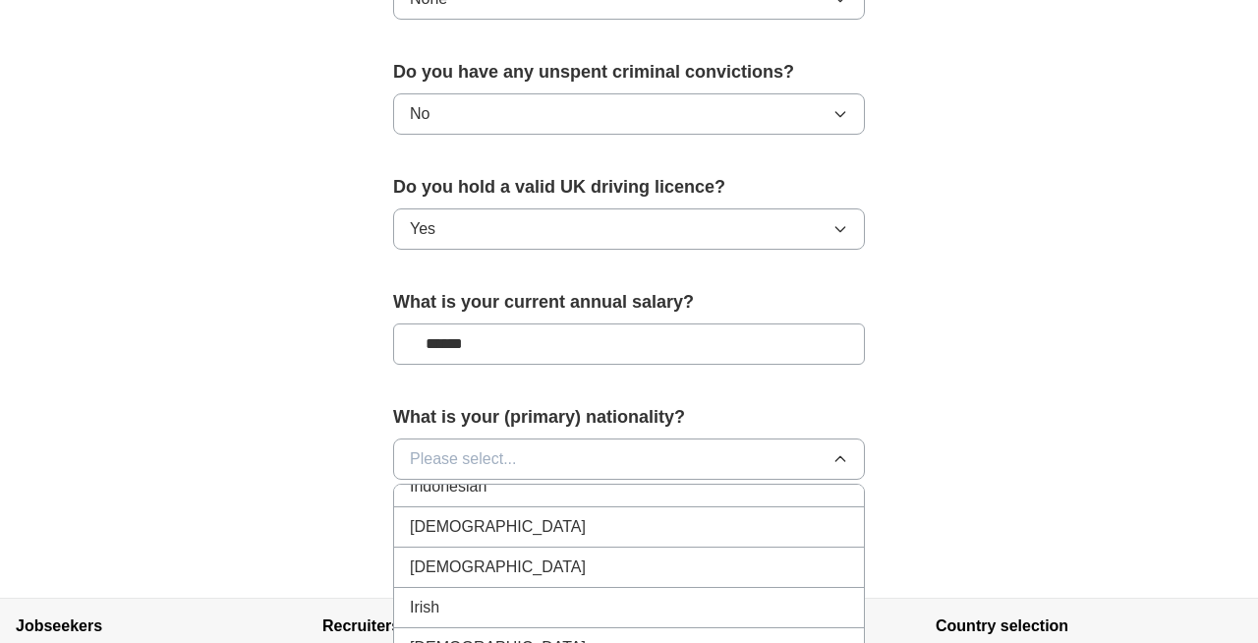
scroll to position [3280, 0]
click at [567, 532] on div "[DEMOGRAPHIC_DATA]" at bounding box center [629, 528] width 438 height 24
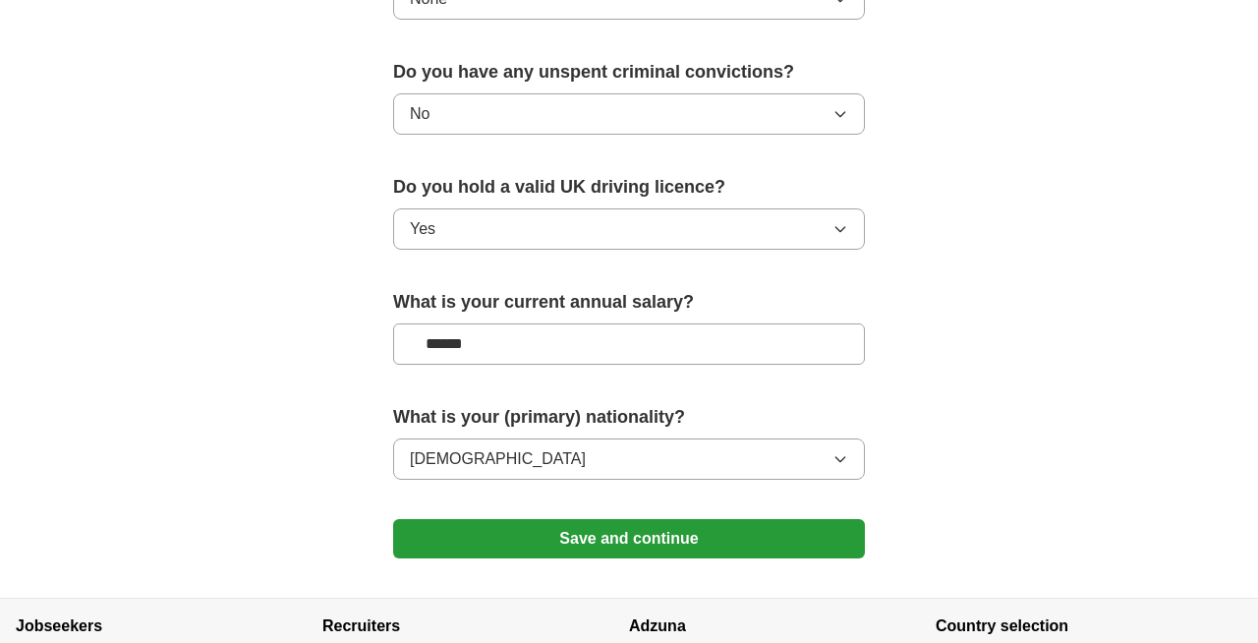
click at [575, 557] on button "Save and continue" at bounding box center [629, 538] width 472 height 39
